Goal: Information Seeking & Learning: Learn about a topic

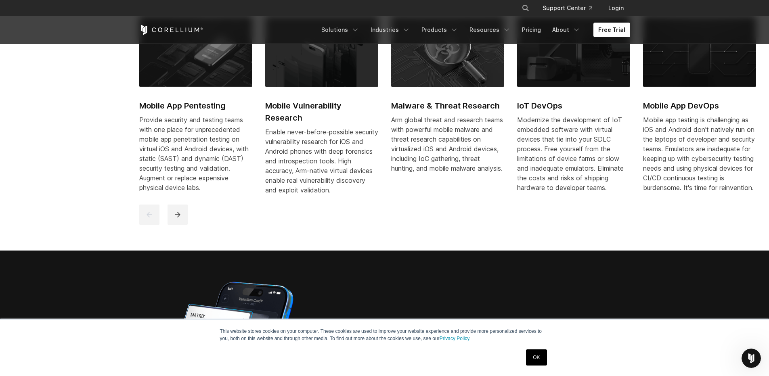
scroll to position [484, 0]
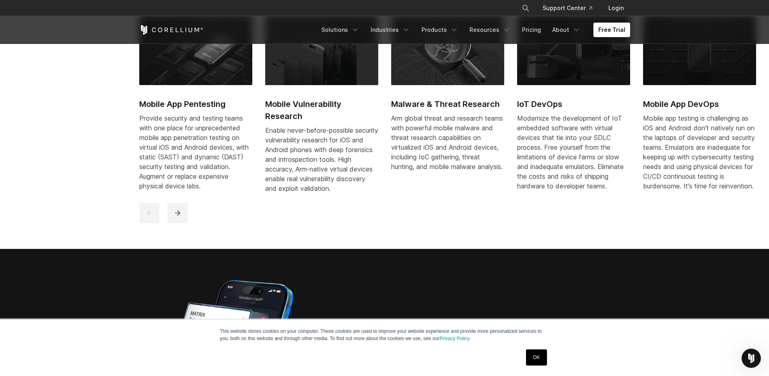
click at [458, 56] on img at bounding box center [447, 50] width 113 height 70
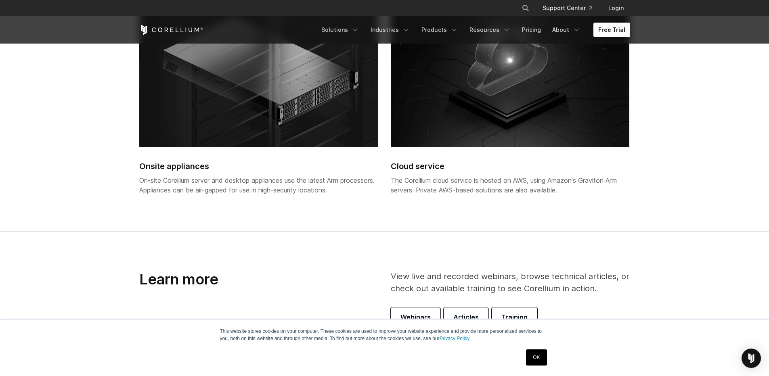
scroll to position [1452, 0]
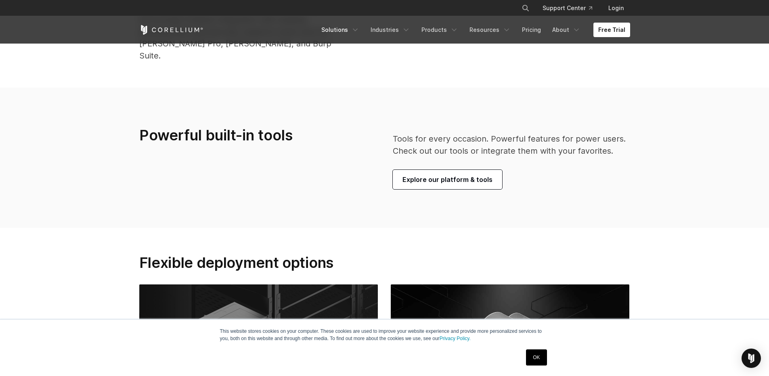
click at [351, 31] on link "Solutions" at bounding box center [340, 30] width 48 height 15
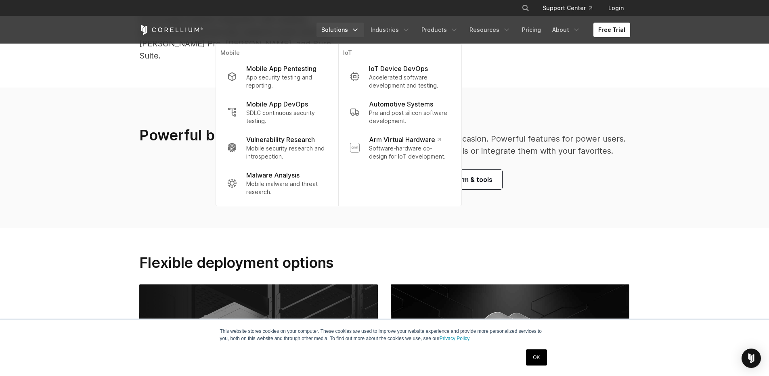
click at [301, 143] on p "Vulnerability Research" at bounding box center [280, 140] width 69 height 10
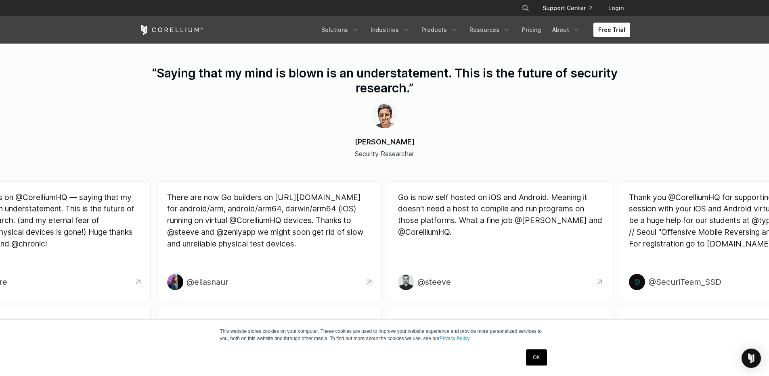
scroll to position [2227, 0]
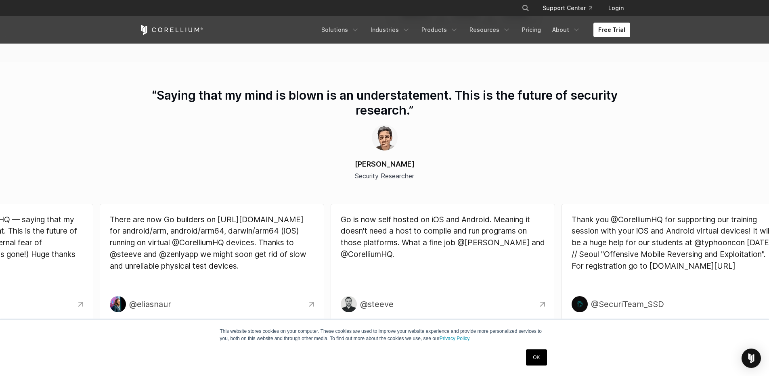
drag, startPoint x: 63, startPoint y: 253, endPoint x: 238, endPoint y: 243, distance: 175.4
click at [238, 243] on p "There are now Go builders on http://build.golang.org for android/arm, android/a…" at bounding box center [212, 243] width 204 height 58
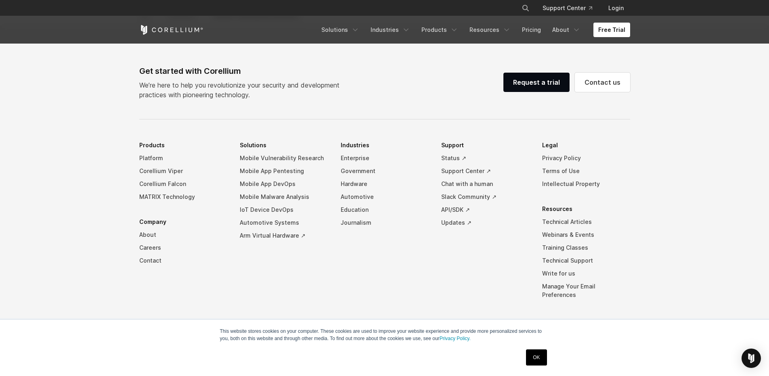
scroll to position [2708, 0]
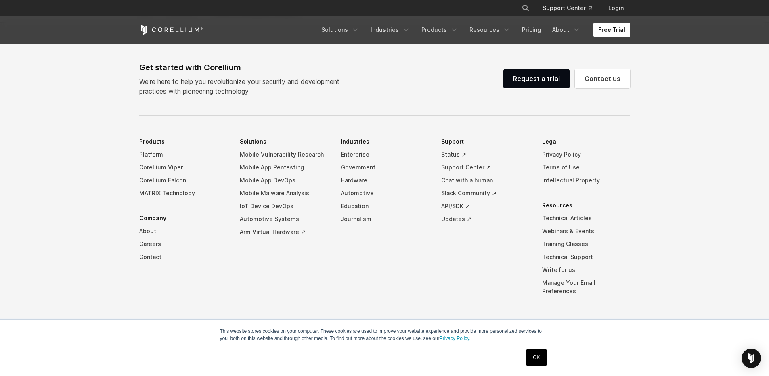
click at [169, 167] on link "Corellium Viper" at bounding box center [183, 167] width 88 height 13
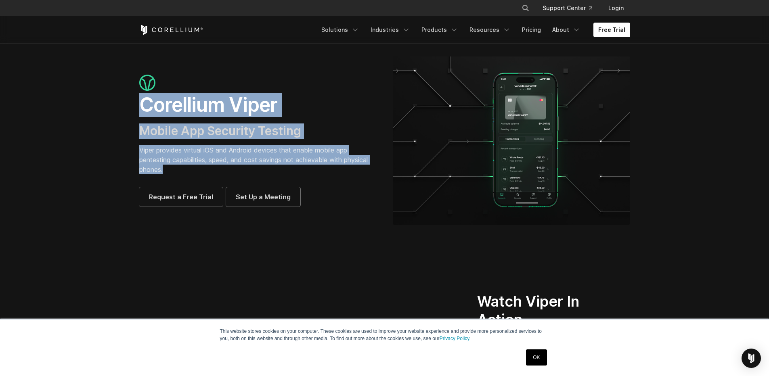
drag, startPoint x: 142, startPoint y: 102, endPoint x: 375, endPoint y: 165, distance: 241.2
click at [375, 165] on div "Corellium Viper Mobile App Security Testing Viper provides virtual iOS and Andr…" at bounding box center [257, 141] width 237 height 132
click at [254, 164] on p "Viper provides virtual iOS and Android devices that enable mobile app pentestin…" at bounding box center [257, 159] width 237 height 29
drag, startPoint x: 166, startPoint y: 169, endPoint x: 143, endPoint y: 107, distance: 66.6
click at [143, 107] on div "Corellium Viper Mobile App Security Testing Viper provides virtual iOS and Andr…" at bounding box center [257, 141] width 237 height 132
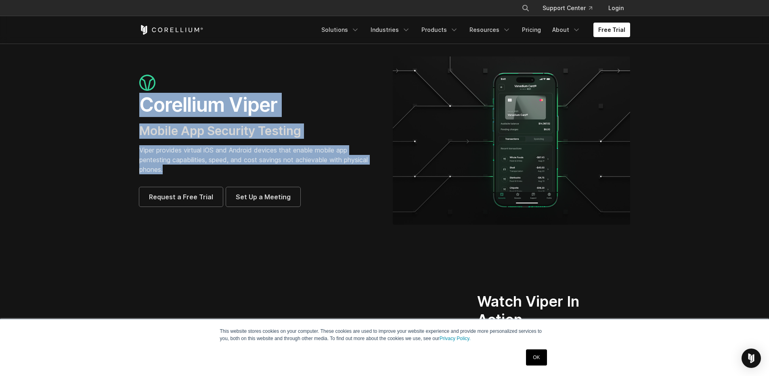
click at [165, 165] on p "Viper provides virtual iOS and Android devices that enable mobile app pentestin…" at bounding box center [257, 159] width 237 height 29
drag, startPoint x: 167, startPoint y: 172, endPoint x: 138, endPoint y: 105, distance: 72.8
click at [138, 105] on div "Corellium Viper Mobile App Security Testing Viper provides virtual iOS and Andr…" at bounding box center [257, 141] width 253 height 132
click at [166, 145] on p "Viper provides virtual iOS and Android devices that enable mobile app pentestin…" at bounding box center [257, 159] width 237 height 29
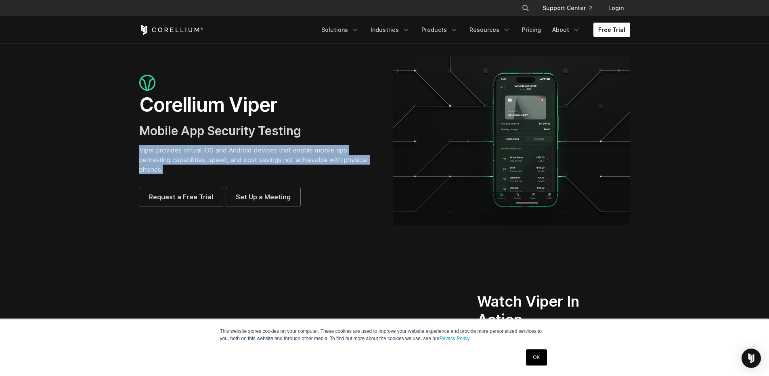
drag, startPoint x: 168, startPoint y: 172, endPoint x: 137, endPoint y: 150, distance: 38.2
click at [137, 150] on div "Corellium Viper Mobile App Security Testing Viper provides virtual iOS and Andr…" at bounding box center [257, 141] width 253 height 132
click at [168, 166] on p "Viper provides virtual iOS and Android devices that enable mobile app pentestin…" at bounding box center [257, 159] width 237 height 29
click at [326, 148] on p "Viper provides virtual iOS and Android devices that enable mobile app pentestin…" at bounding box center [257, 159] width 237 height 29
click at [346, 163] on p "Viper provides virtual iOS and Android devices that enable mobile app pentestin…" at bounding box center [257, 159] width 237 height 29
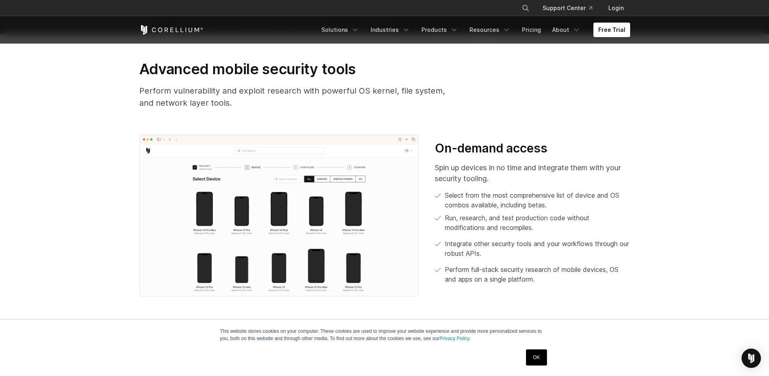
scroll to position [339, 0]
